Goal: Use online tool/utility: Use online tool/utility

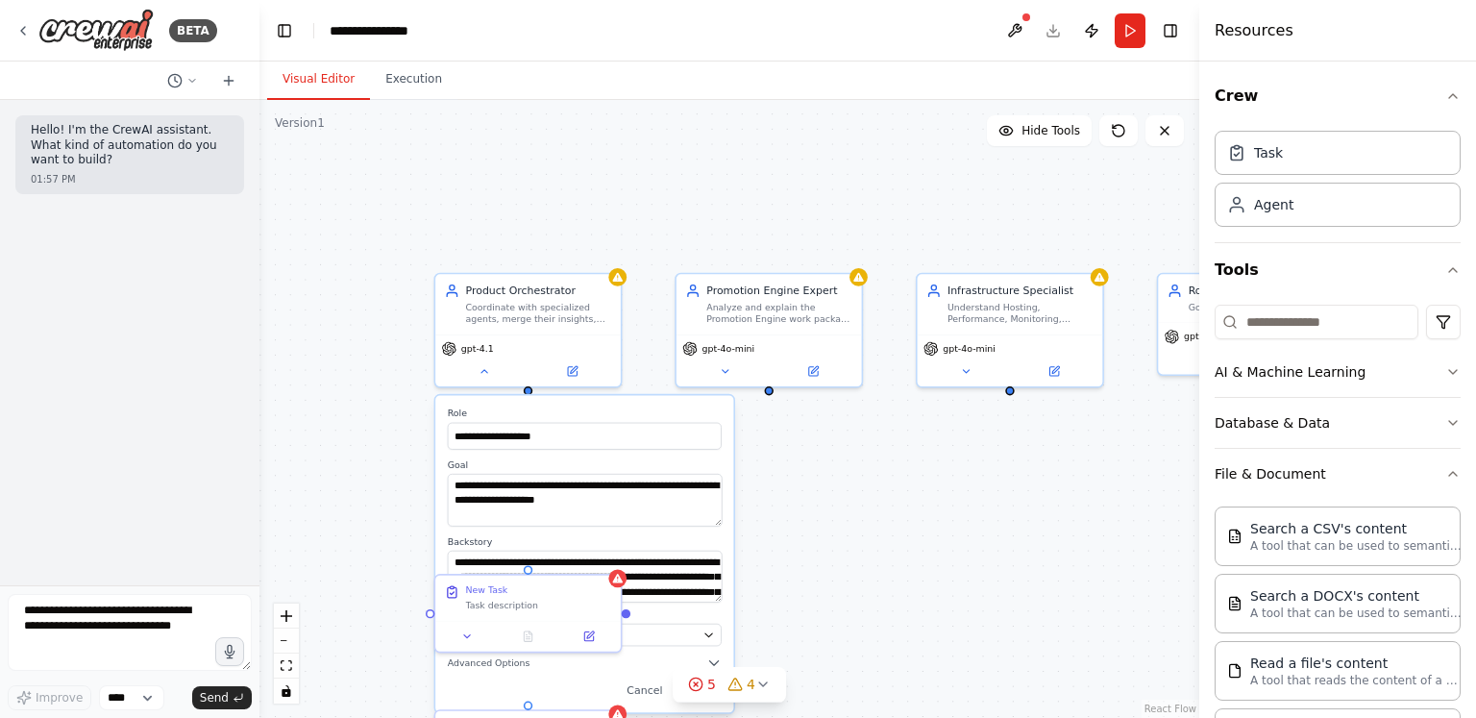
scroll to position [207, 0]
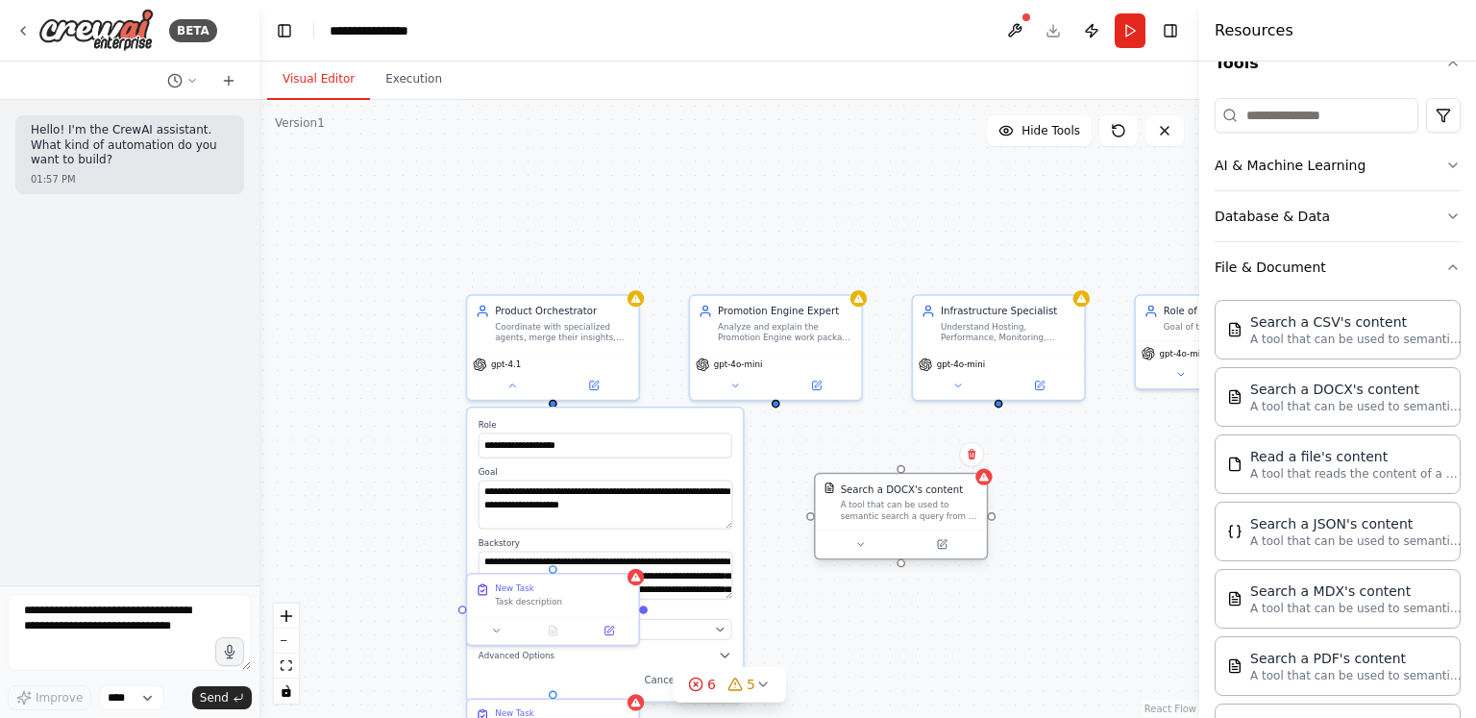
drag, startPoint x: 992, startPoint y: 550, endPoint x: 861, endPoint y: 516, distance: 135.9
click at [861, 516] on div "Search a DOCX's content A tool that can be used to semantic search a query from…" at bounding box center [901, 502] width 171 height 56
click at [881, 516] on div "A tool that can be used to semantic search a query from a DOCX's content." at bounding box center [909, 510] width 137 height 22
click at [945, 551] on button at bounding box center [941, 544] width 79 height 16
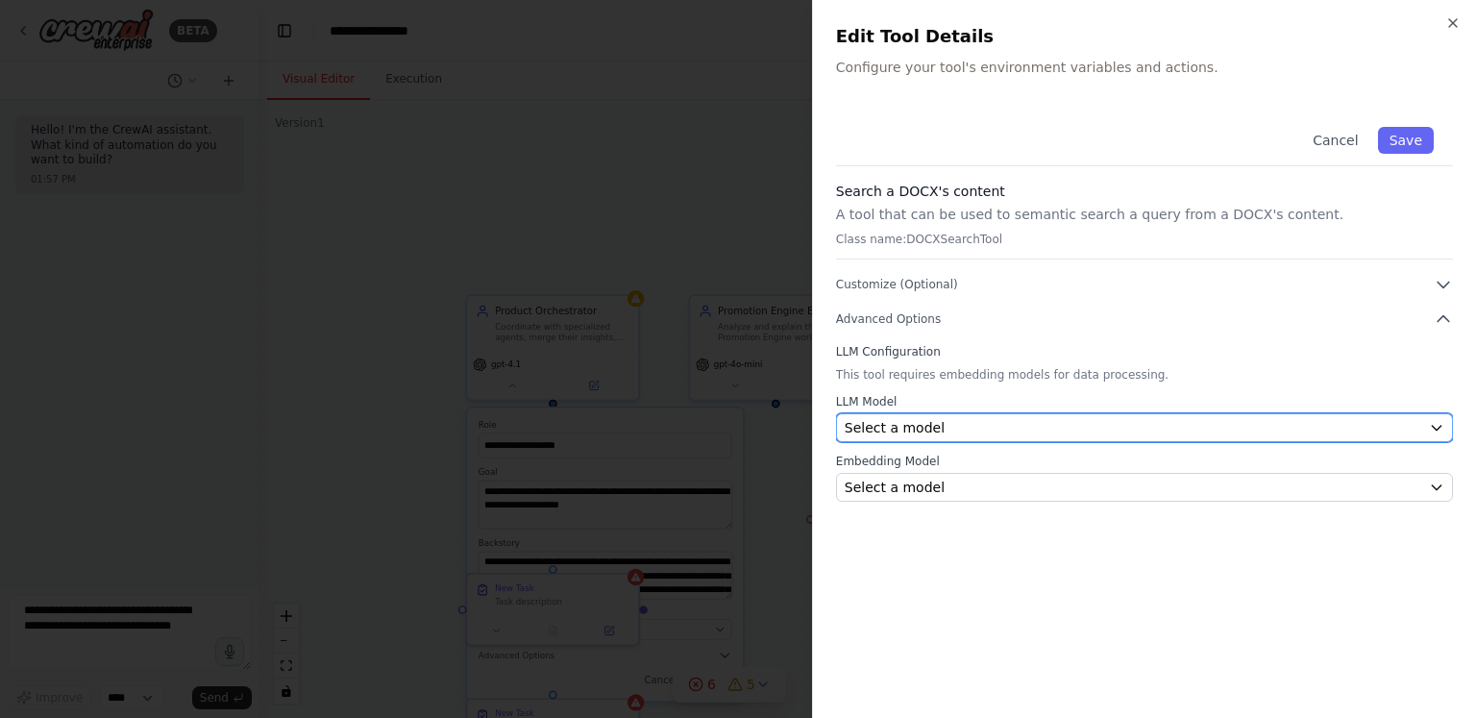
click at [966, 429] on div "Select a model" at bounding box center [1133, 427] width 576 height 19
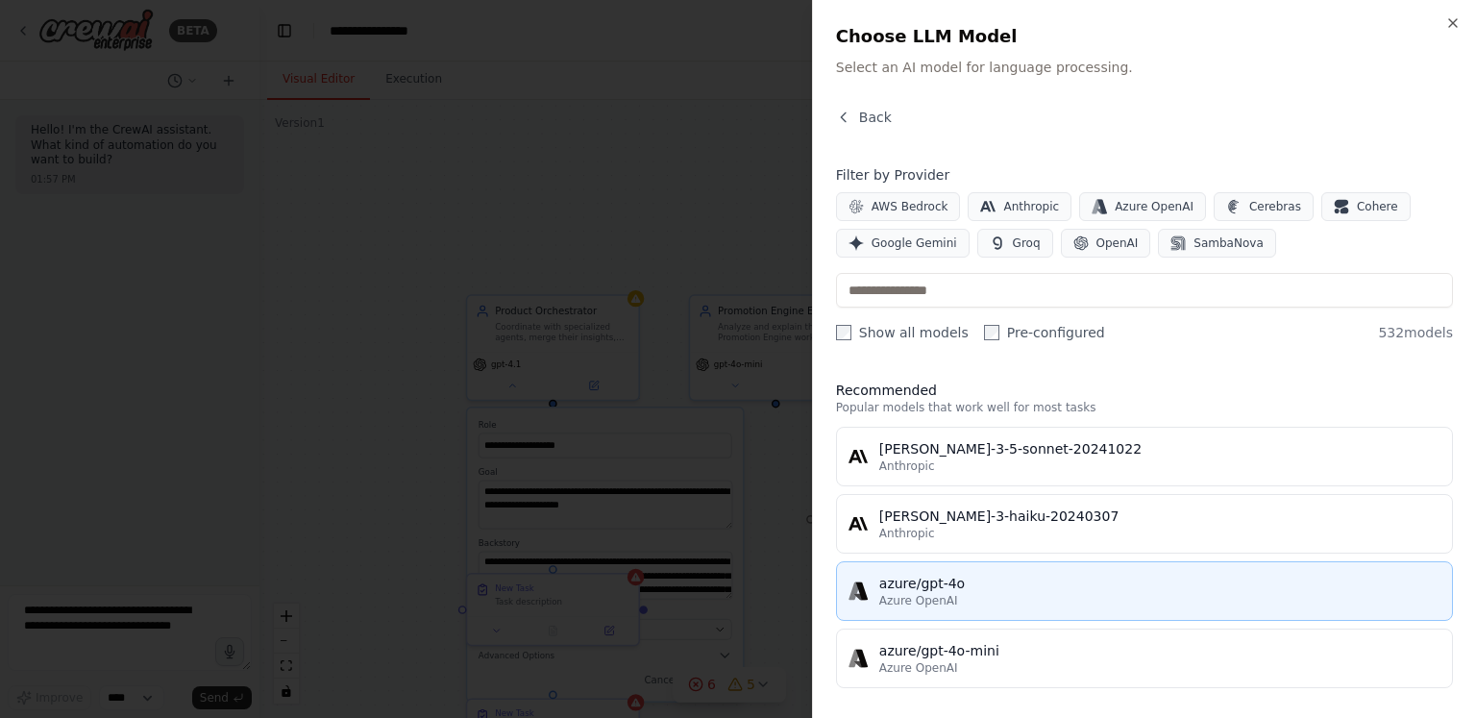
click at [999, 581] on div "azure/gpt-4o" at bounding box center [1159, 583] width 561 height 19
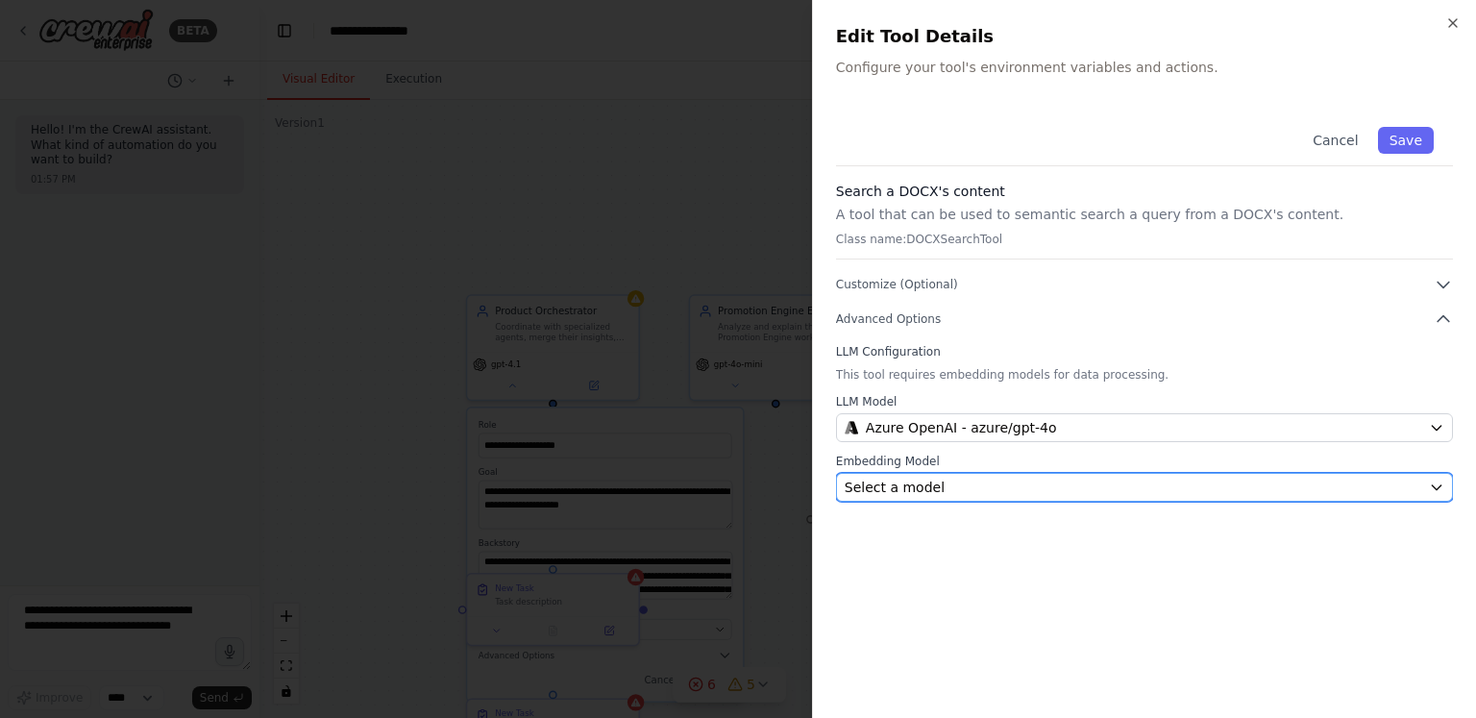
click at [1008, 491] on div "Select a model" at bounding box center [1133, 486] width 576 height 19
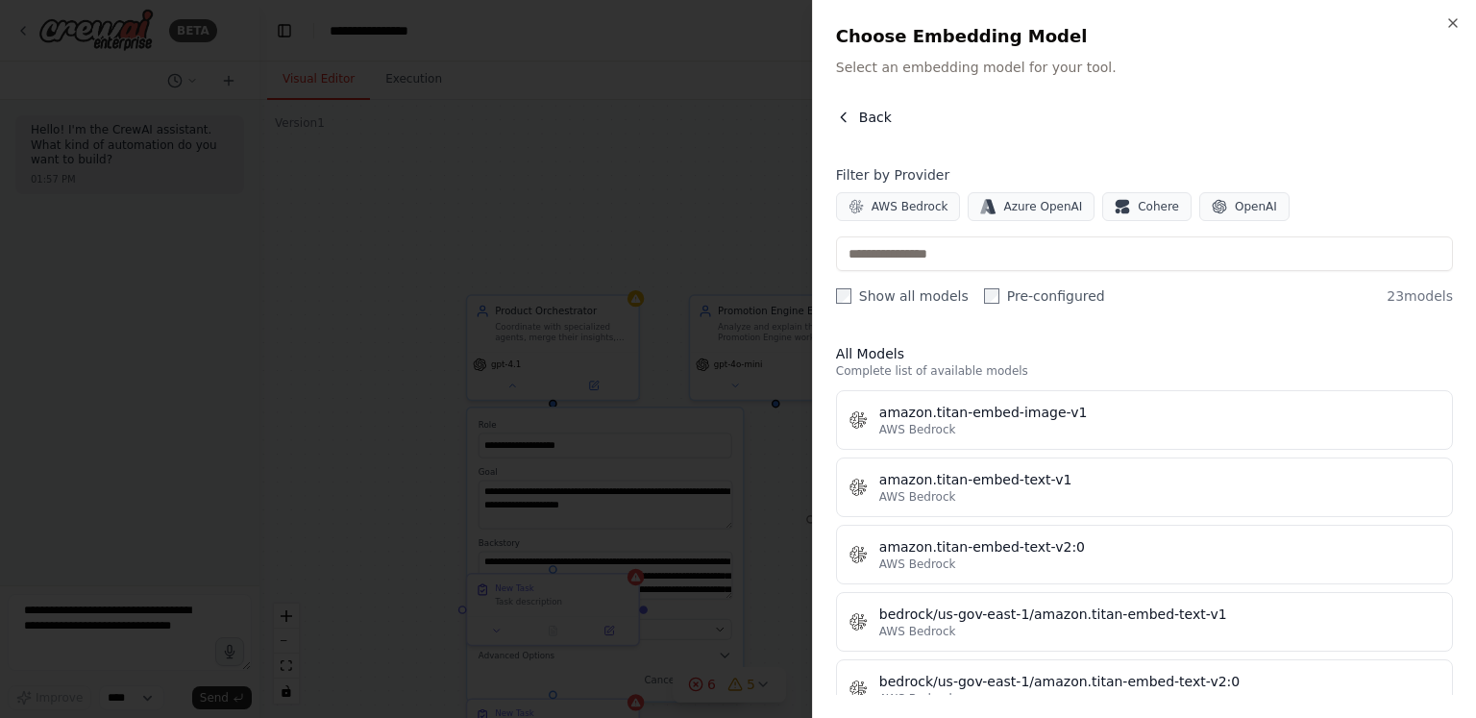
click at [877, 120] on span "Back" at bounding box center [875, 117] width 33 height 19
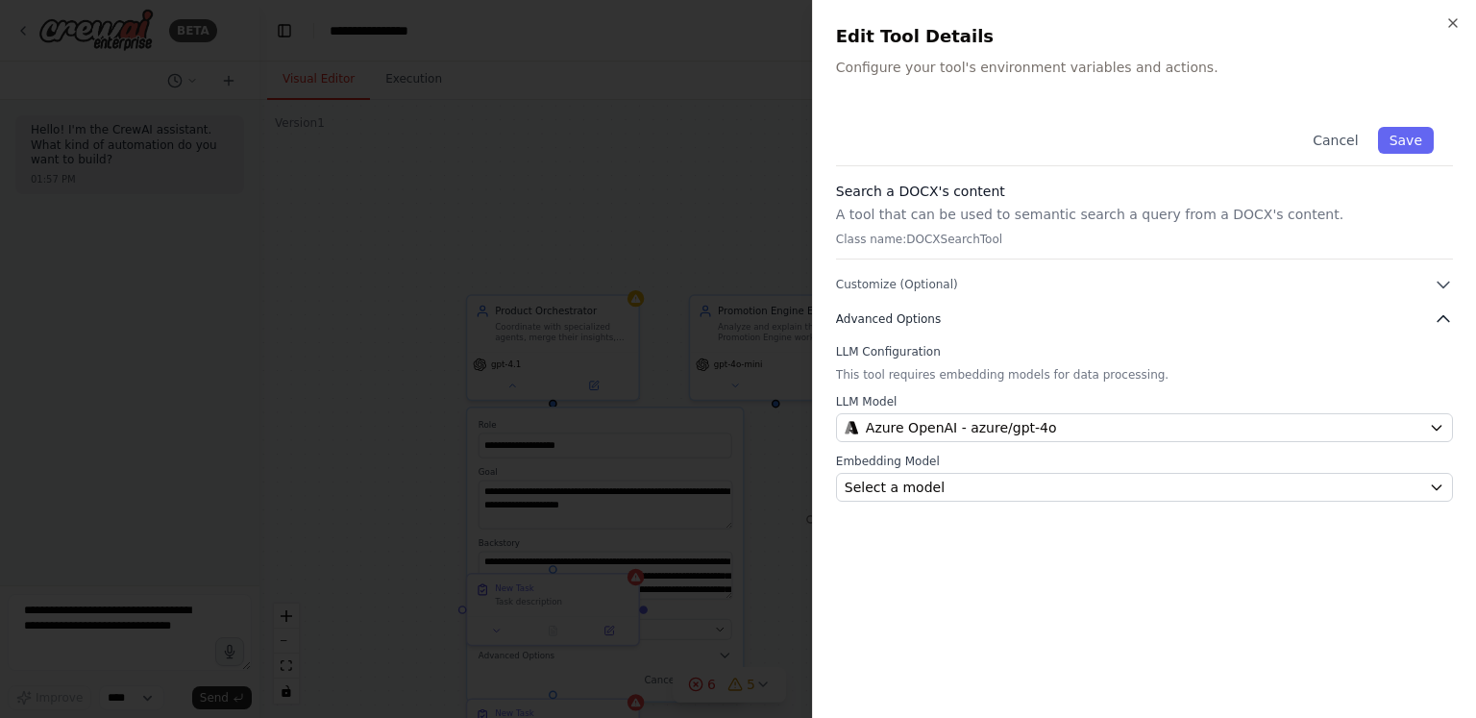
click at [888, 318] on span "Advanced Options" at bounding box center [888, 318] width 105 height 15
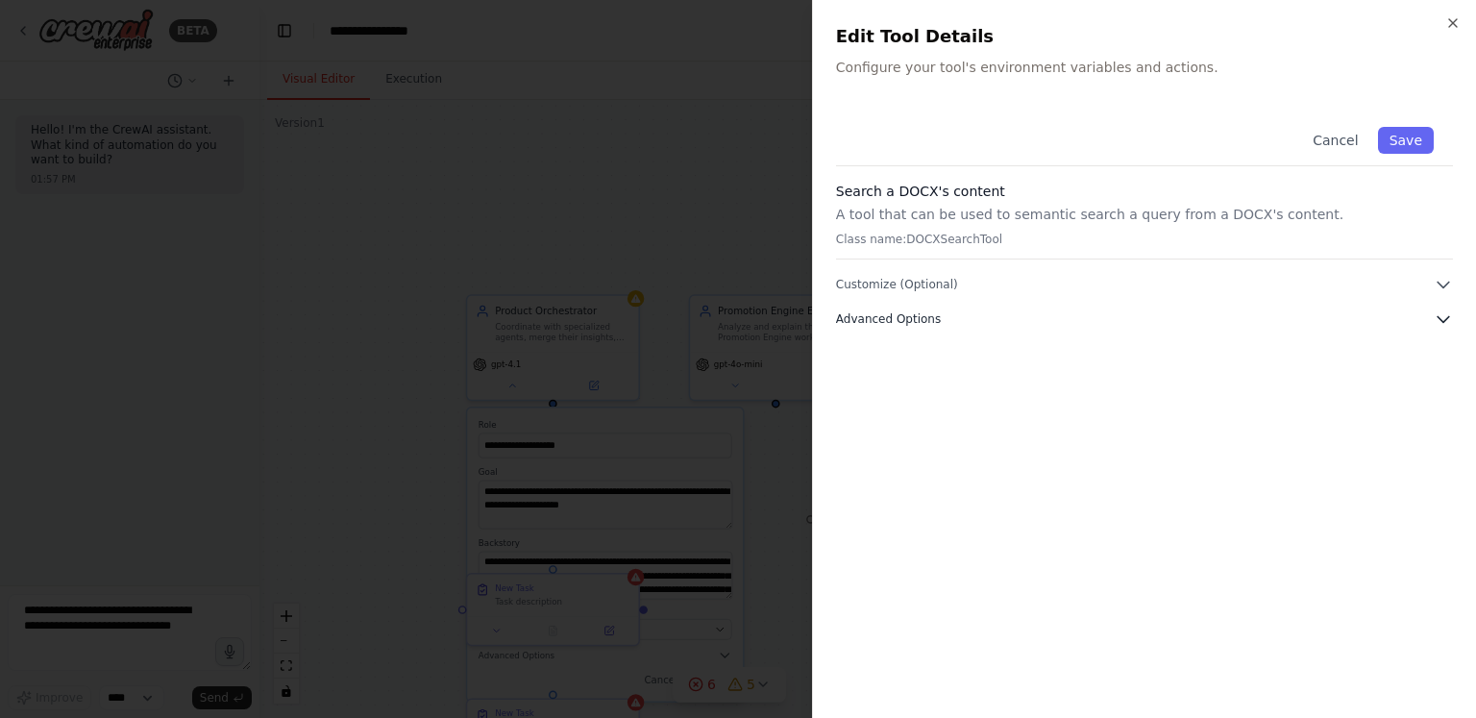
click at [888, 318] on span "Advanced Options" at bounding box center [888, 318] width 105 height 15
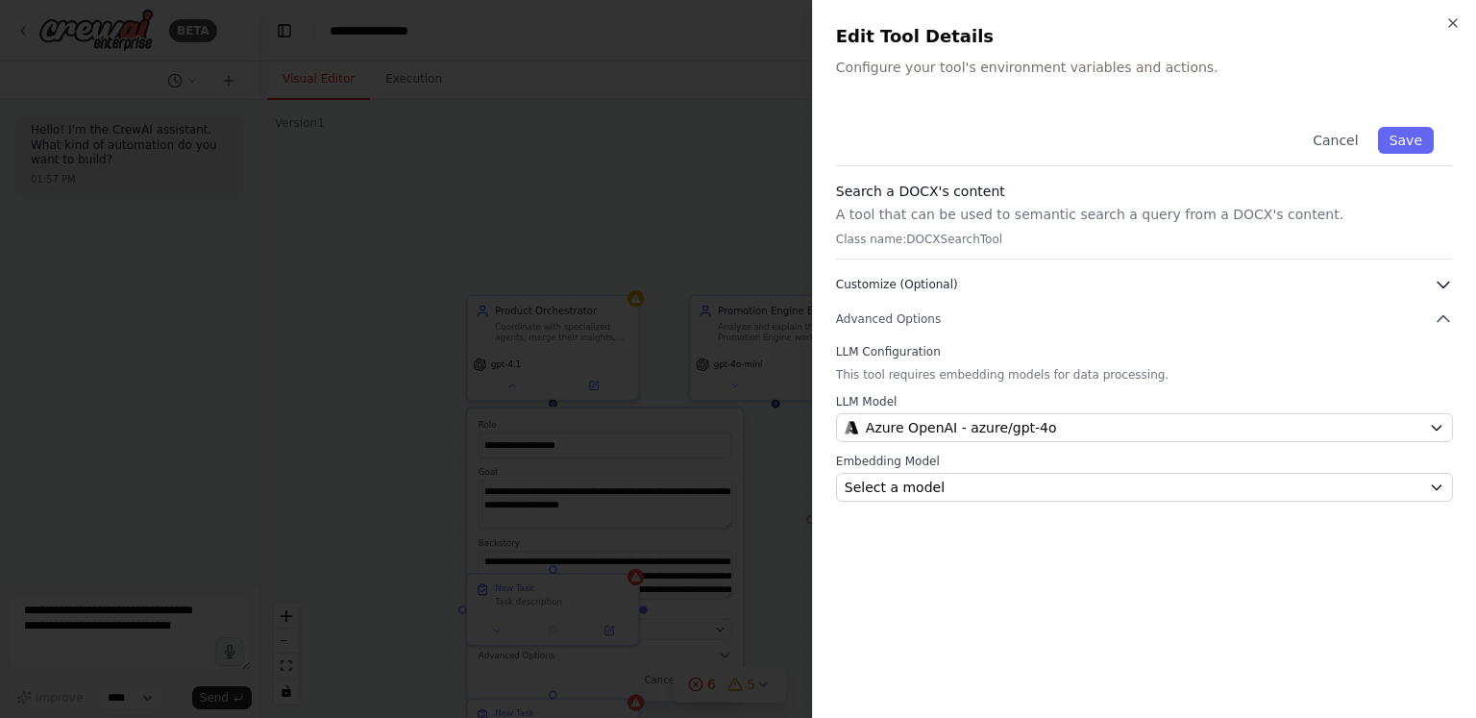
click at [869, 287] on span "Customize (Optional)" at bounding box center [897, 284] width 122 height 15
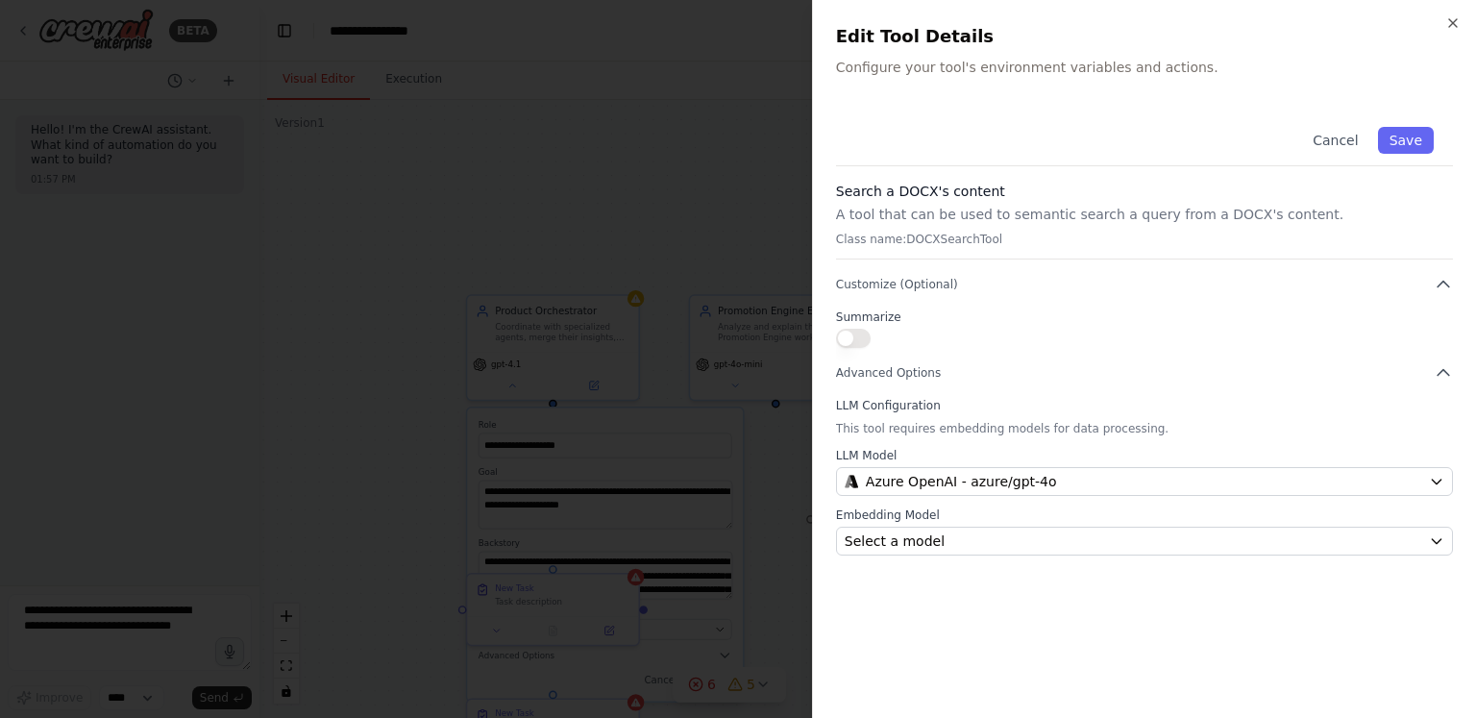
click at [1120, 242] on p "Class name: DOCXSearchTool" at bounding box center [1144, 239] width 617 height 15
click at [1334, 149] on button "Cancel" at bounding box center [1335, 140] width 68 height 27
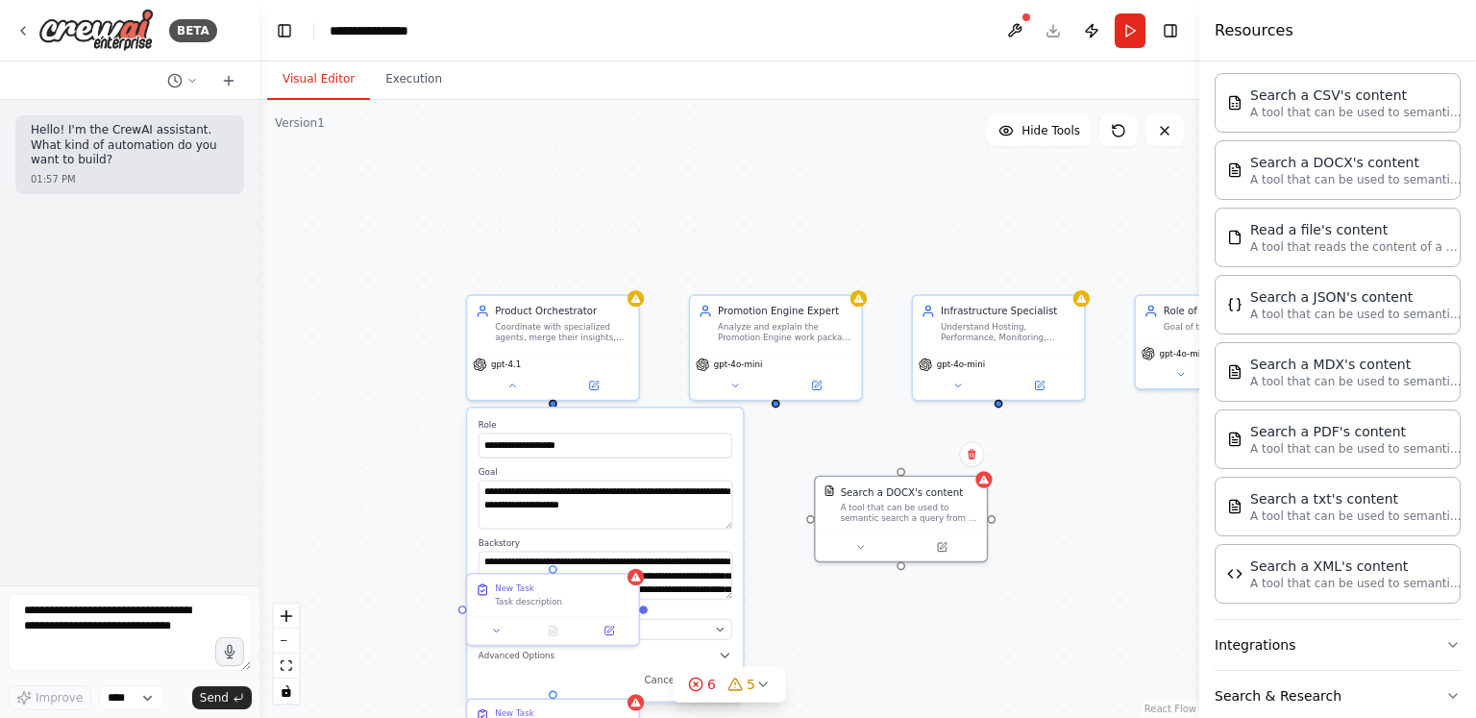
scroll to position [513, 0]
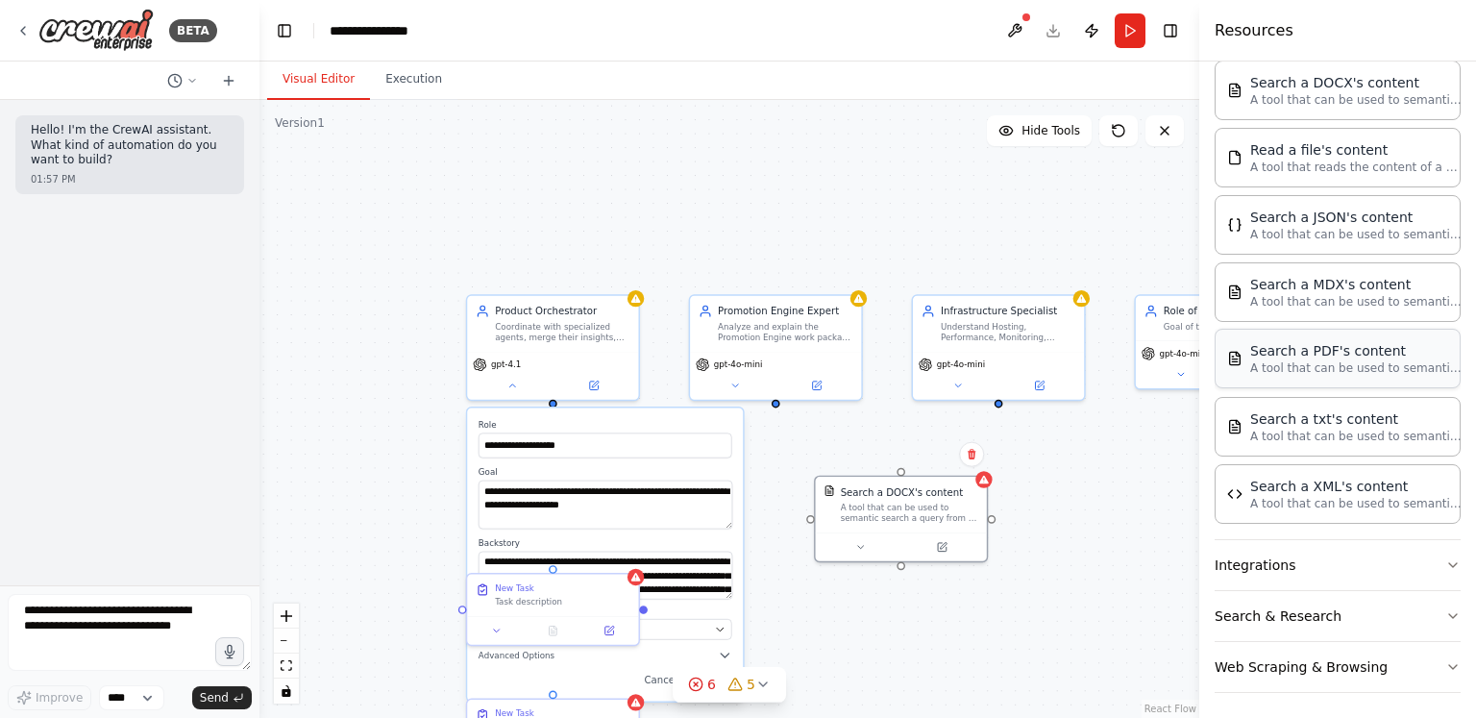
click at [1333, 375] on div "Search a PDF's content A tool that can be used to semantic search a query from …" at bounding box center [1337, 359] width 246 height 60
click at [1278, 371] on p "A tool that can be used to semantic search a query from a PDF's content." at bounding box center [1355, 367] width 211 height 15
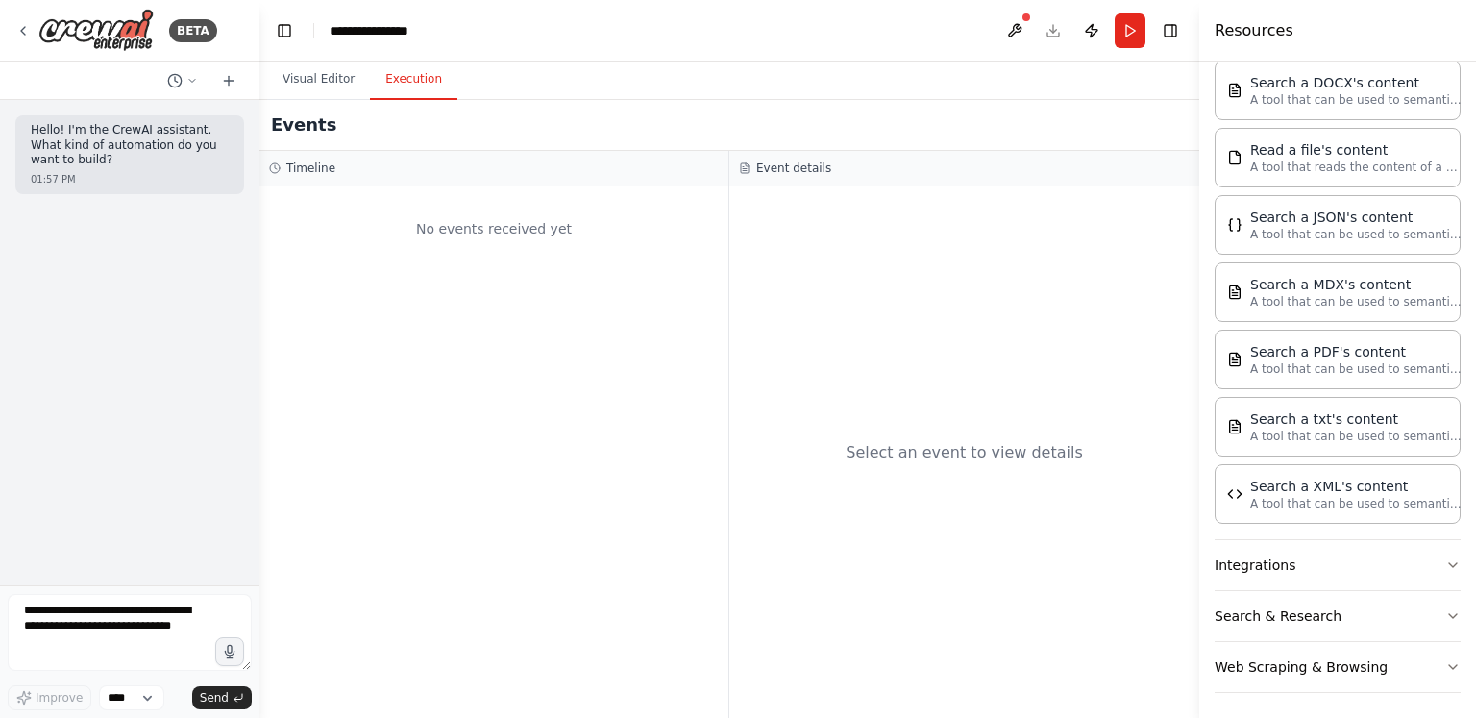
click at [424, 82] on button "Execution" at bounding box center [413, 80] width 87 height 40
click at [308, 83] on button "Visual Editor" at bounding box center [318, 80] width 103 height 40
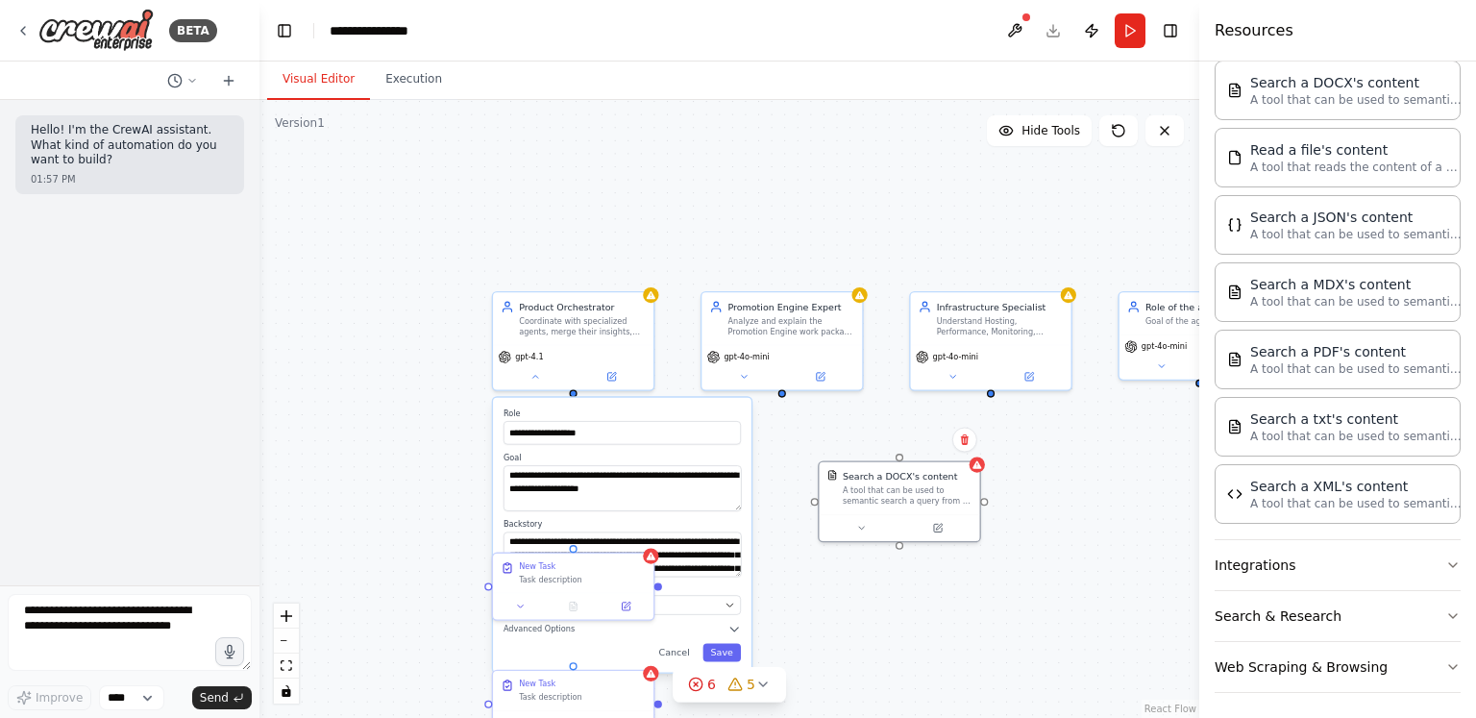
click at [308, 83] on button "Visual Editor" at bounding box center [318, 80] width 103 height 40
